Goal: Task Accomplishment & Management: Manage account settings

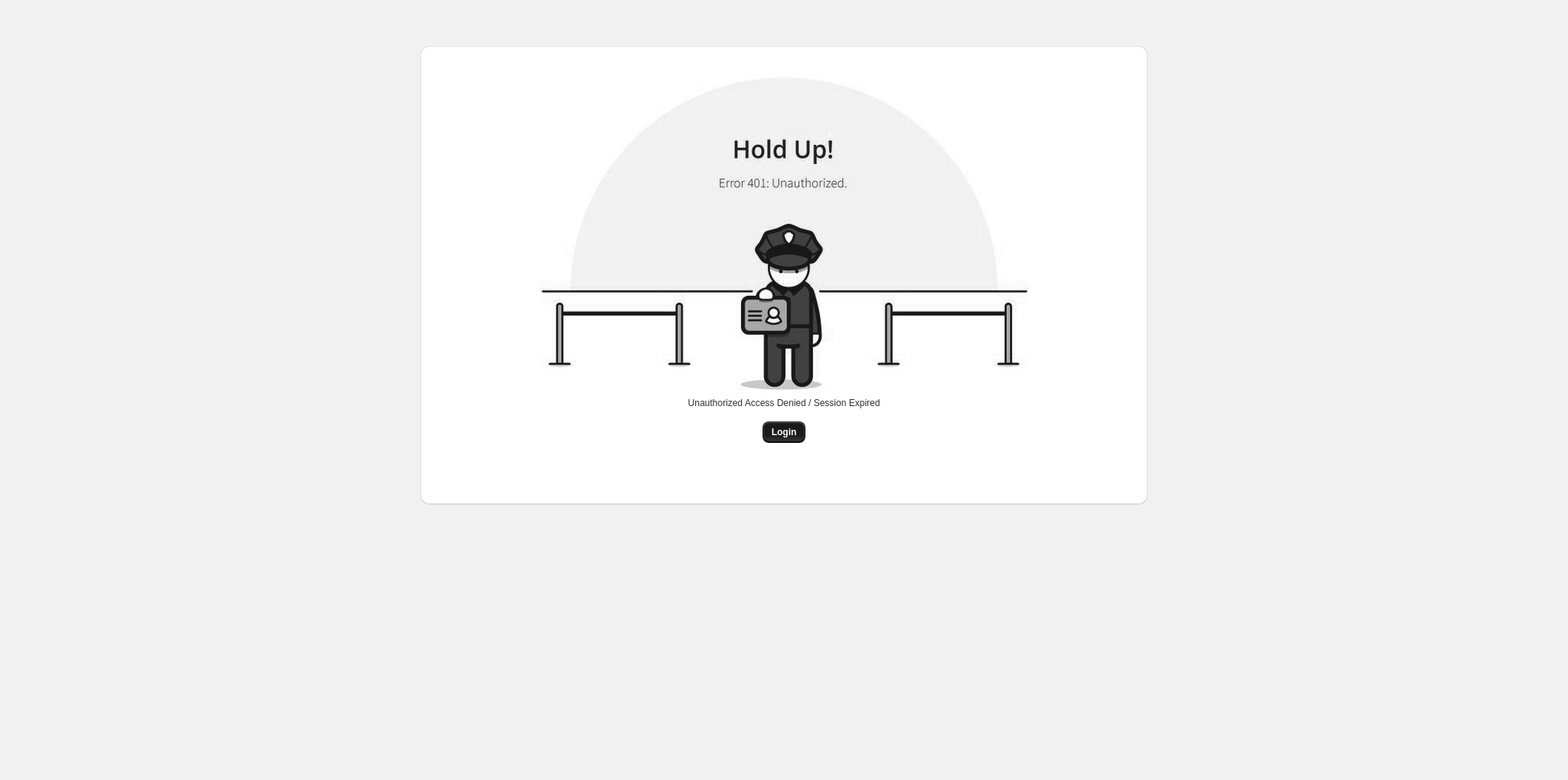
click at [784, 439] on button "Login" at bounding box center [785, 432] width 44 height 22
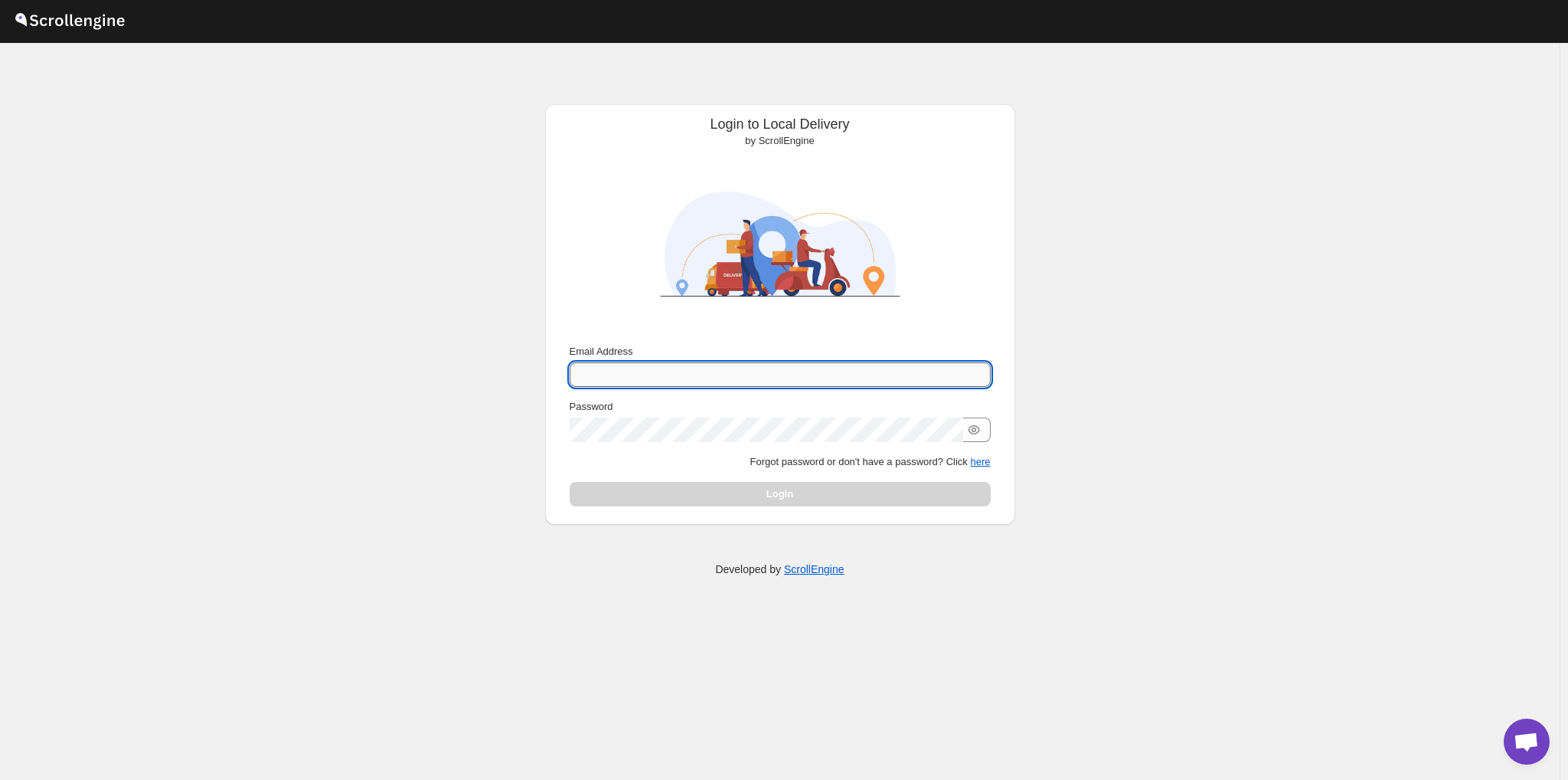
click at [699, 371] on input "Email Address" at bounding box center [780, 375] width 421 height 25
type input "[EMAIL_ADDRESS][DOMAIN_NAME]"
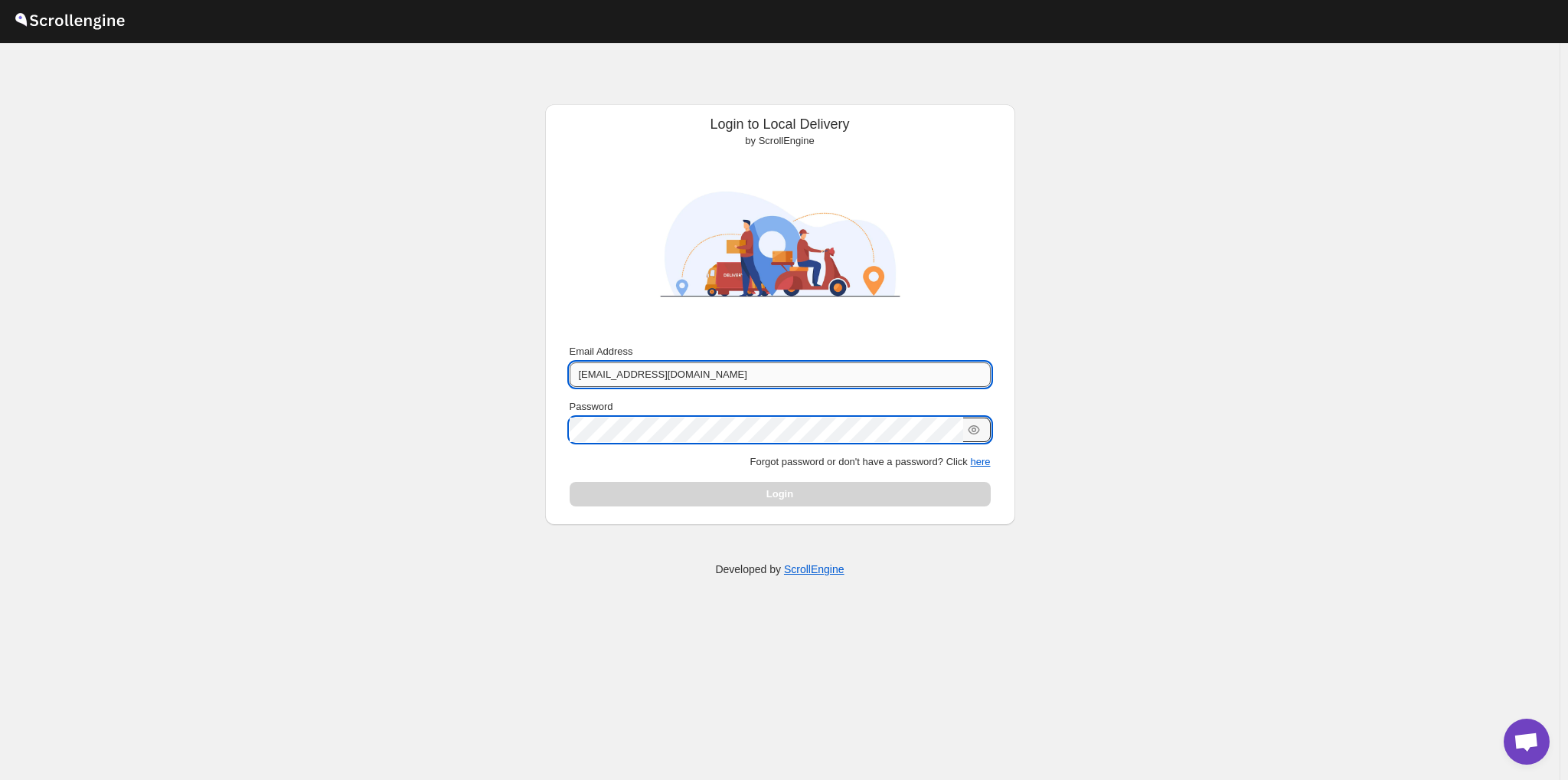
click at [779, 381] on input "[EMAIL_ADDRESS][DOMAIN_NAME]" at bounding box center [780, 375] width 421 height 25
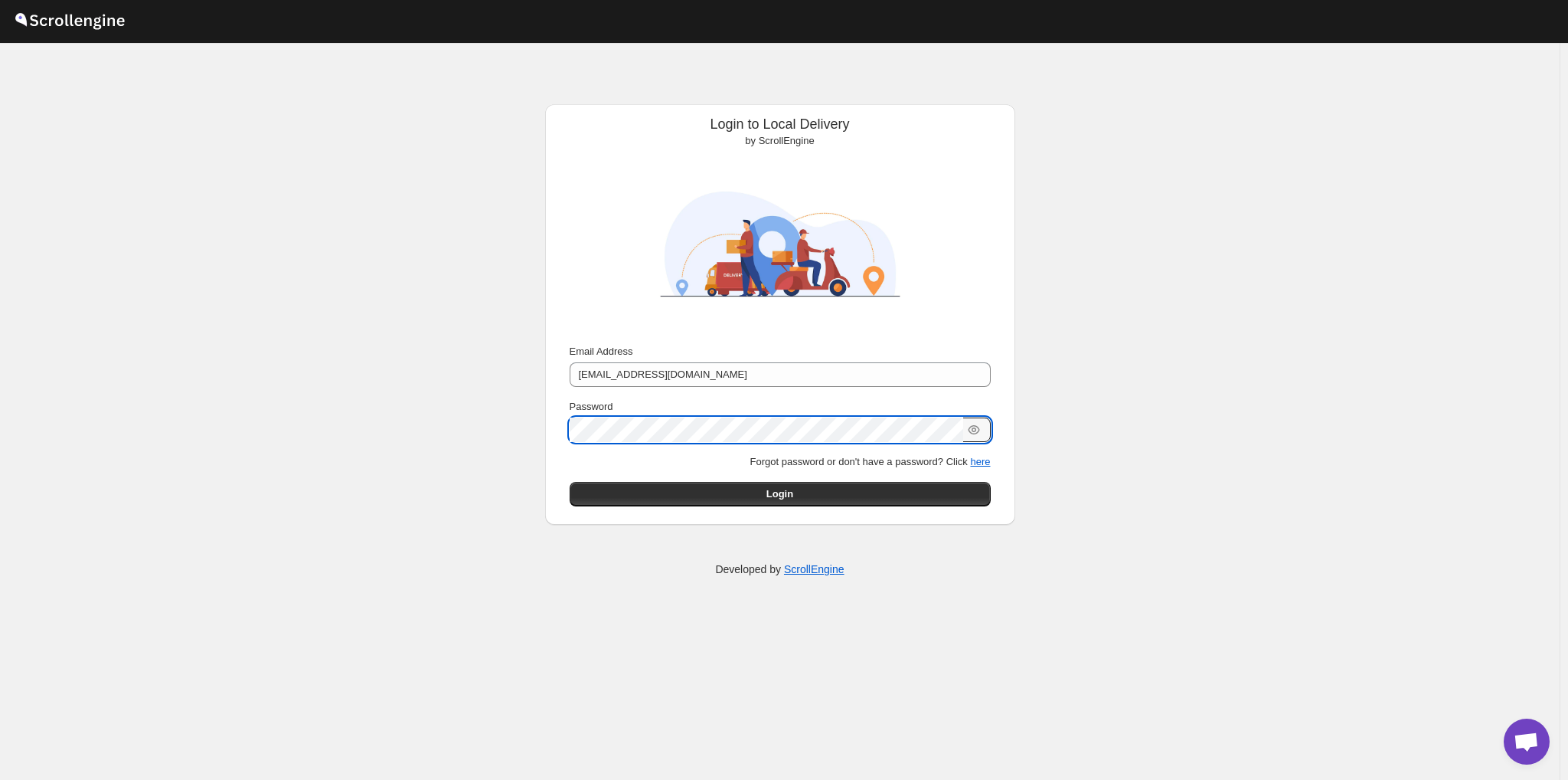
click at [570, 104] on button "Submit" at bounding box center [592, 112] width 44 height 16
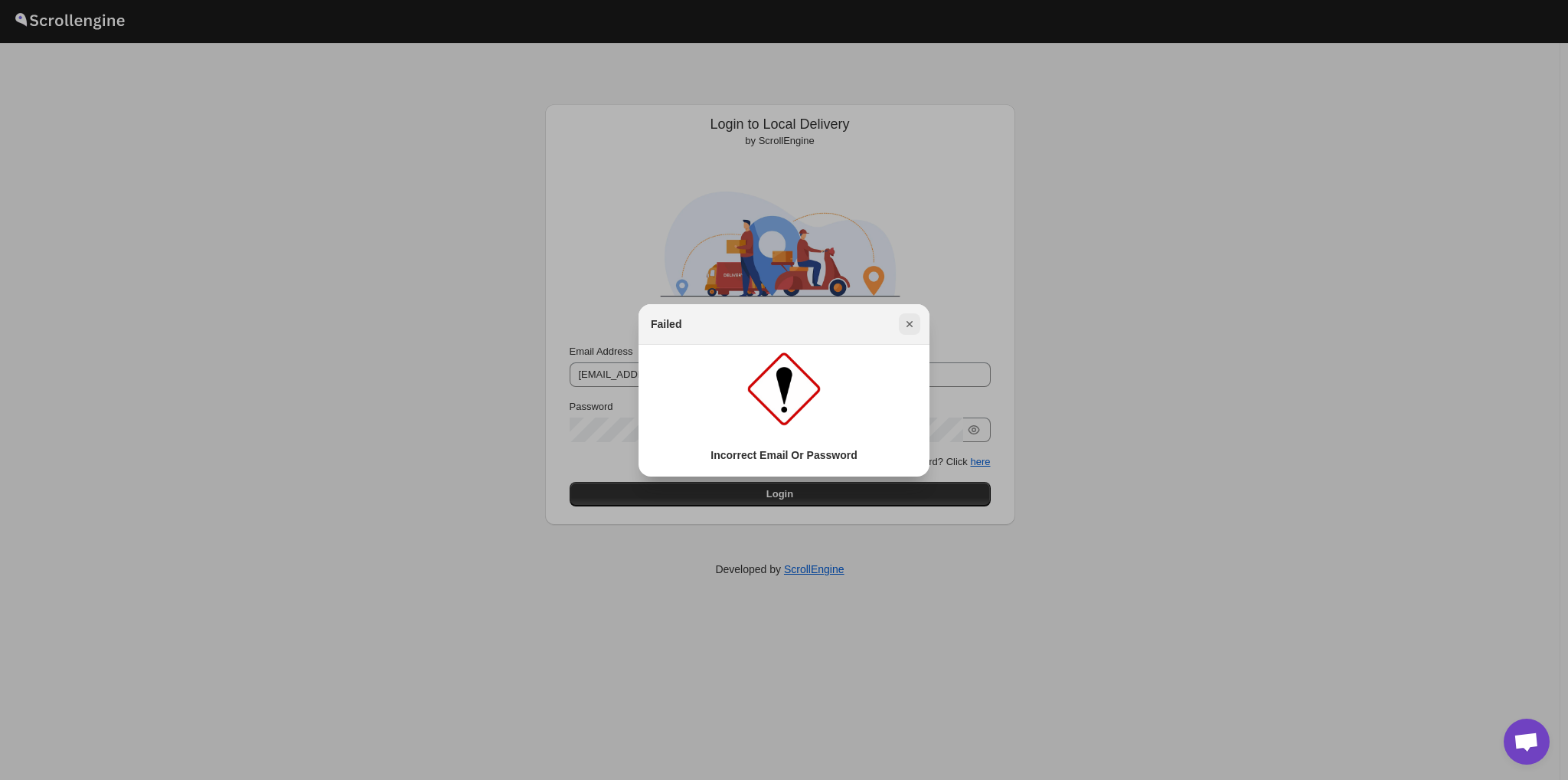
click at [909, 314] on button "Close" at bounding box center [909, 324] width 22 height 22
